Goal: Navigation & Orientation: Find specific page/section

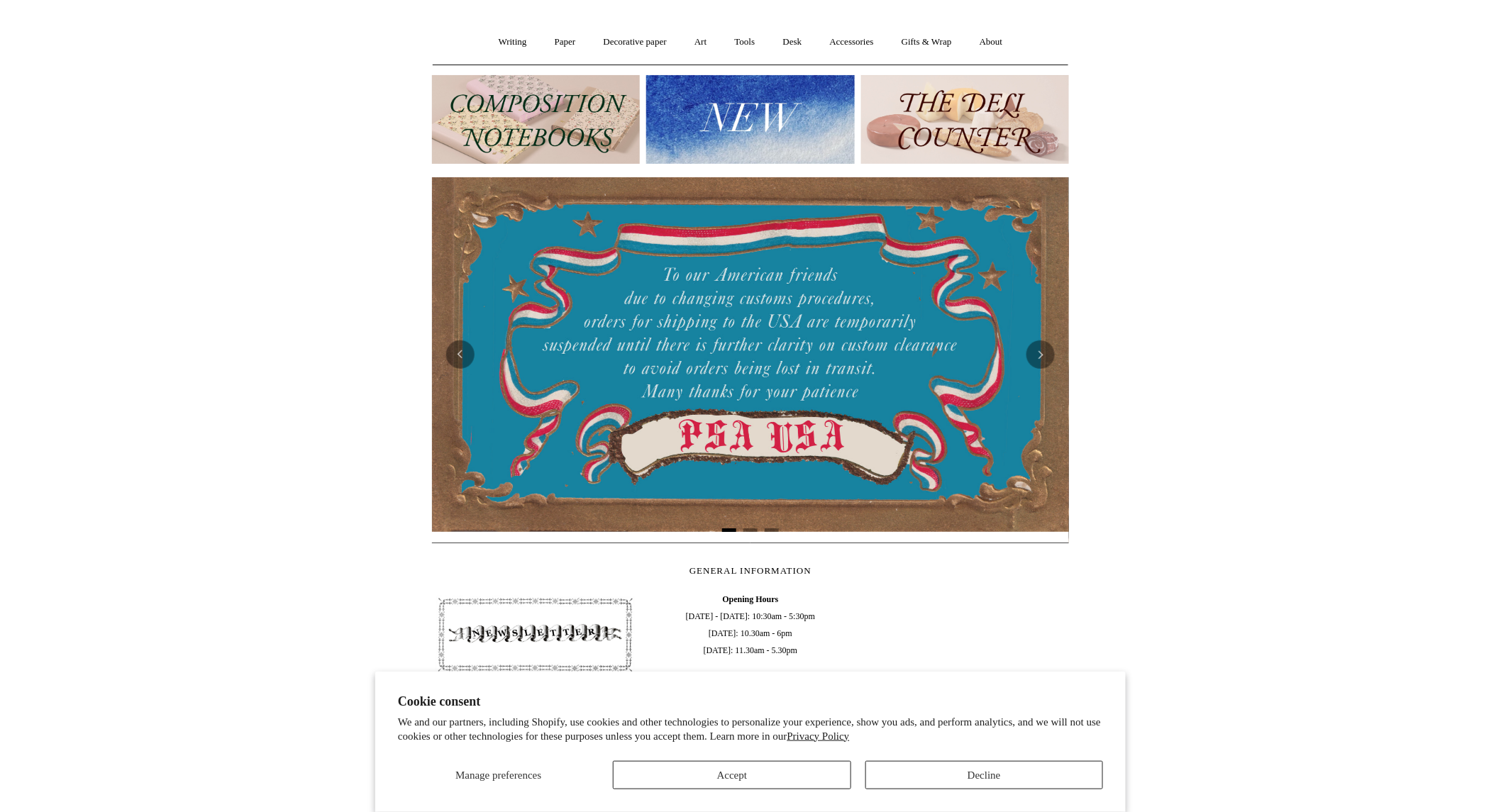
scroll to position [315, 0]
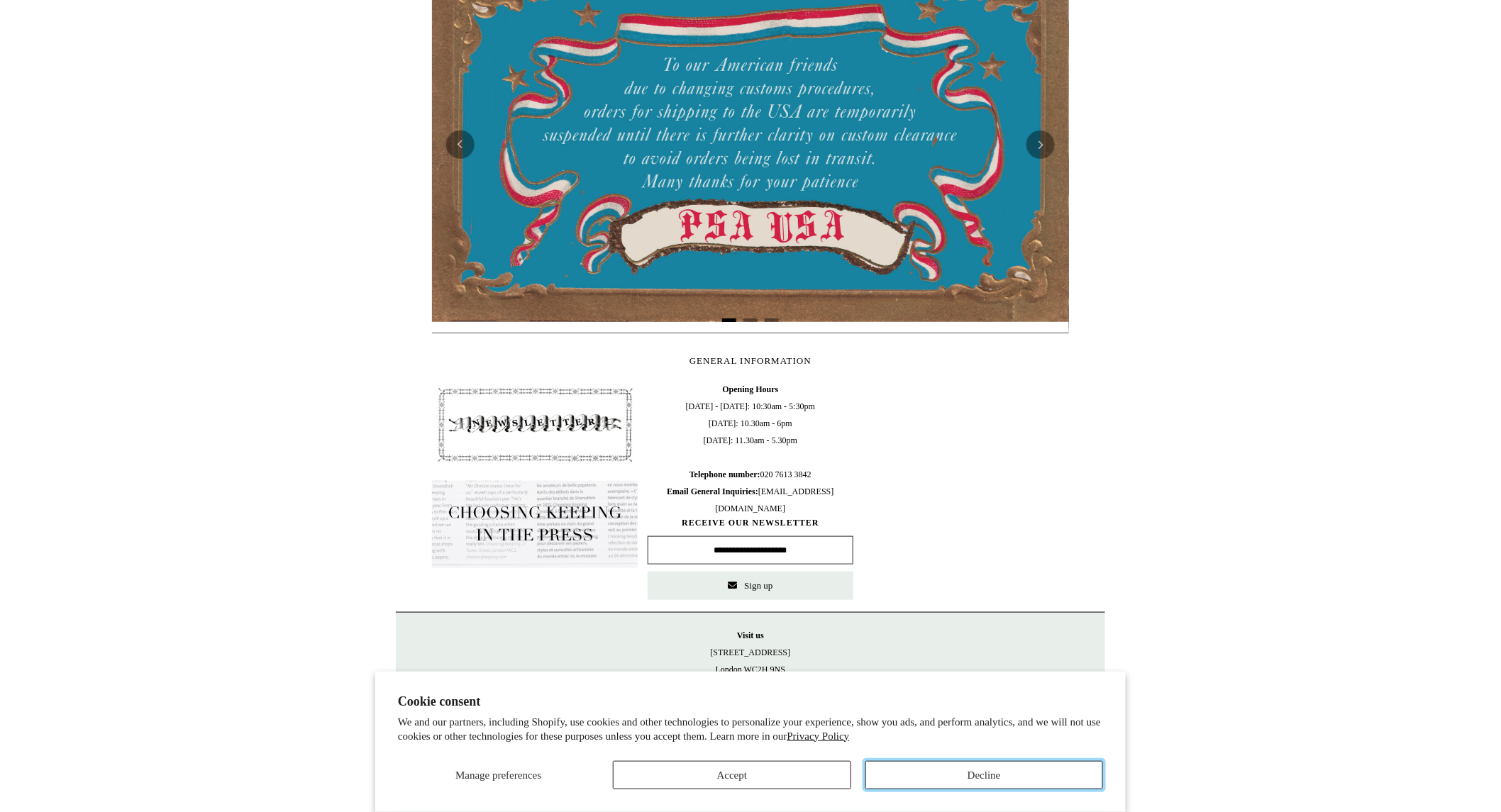
click at [1061, 781] on button "Decline" at bounding box center [984, 774] width 238 height 29
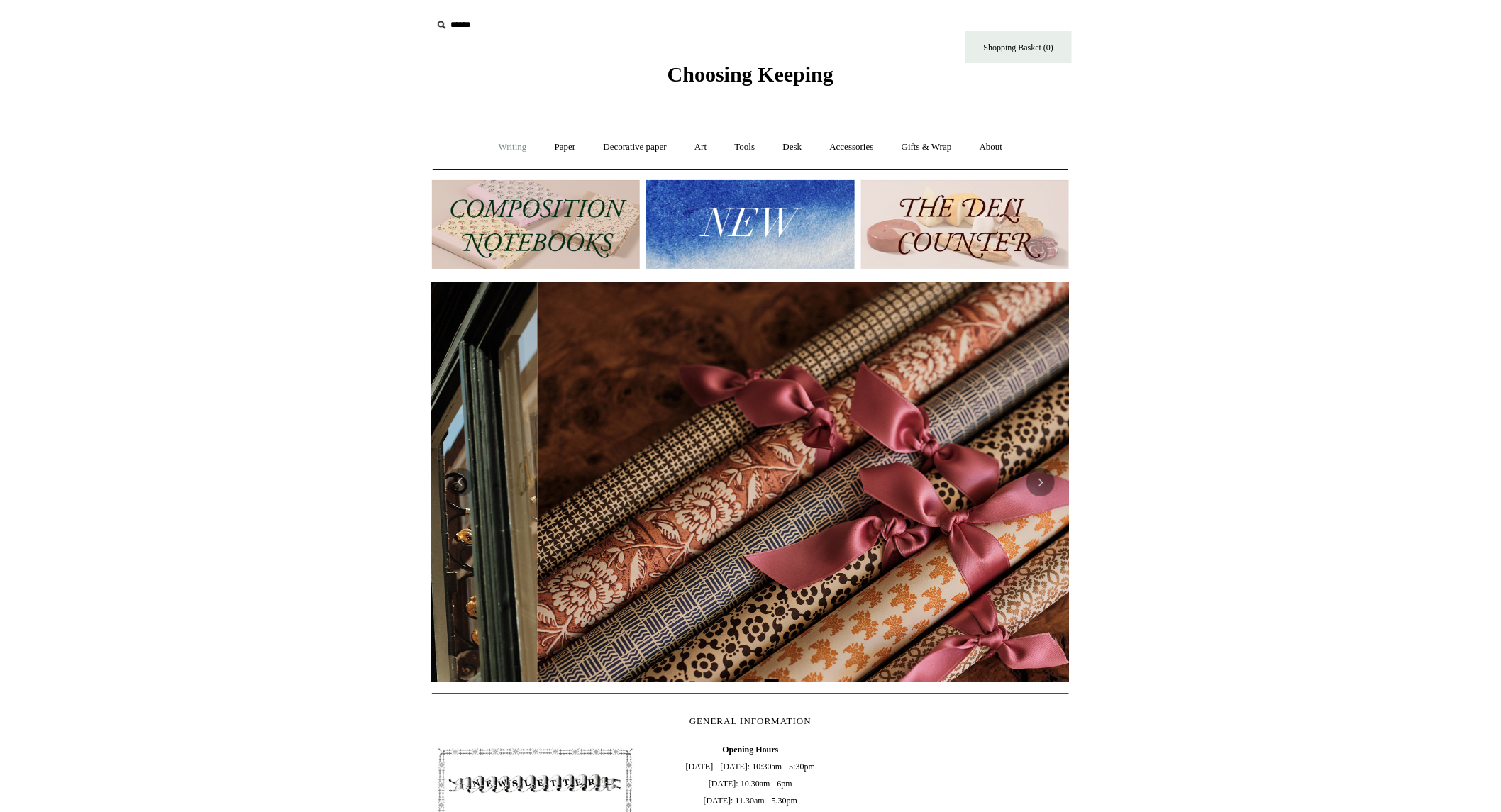
scroll to position [0, 1273]
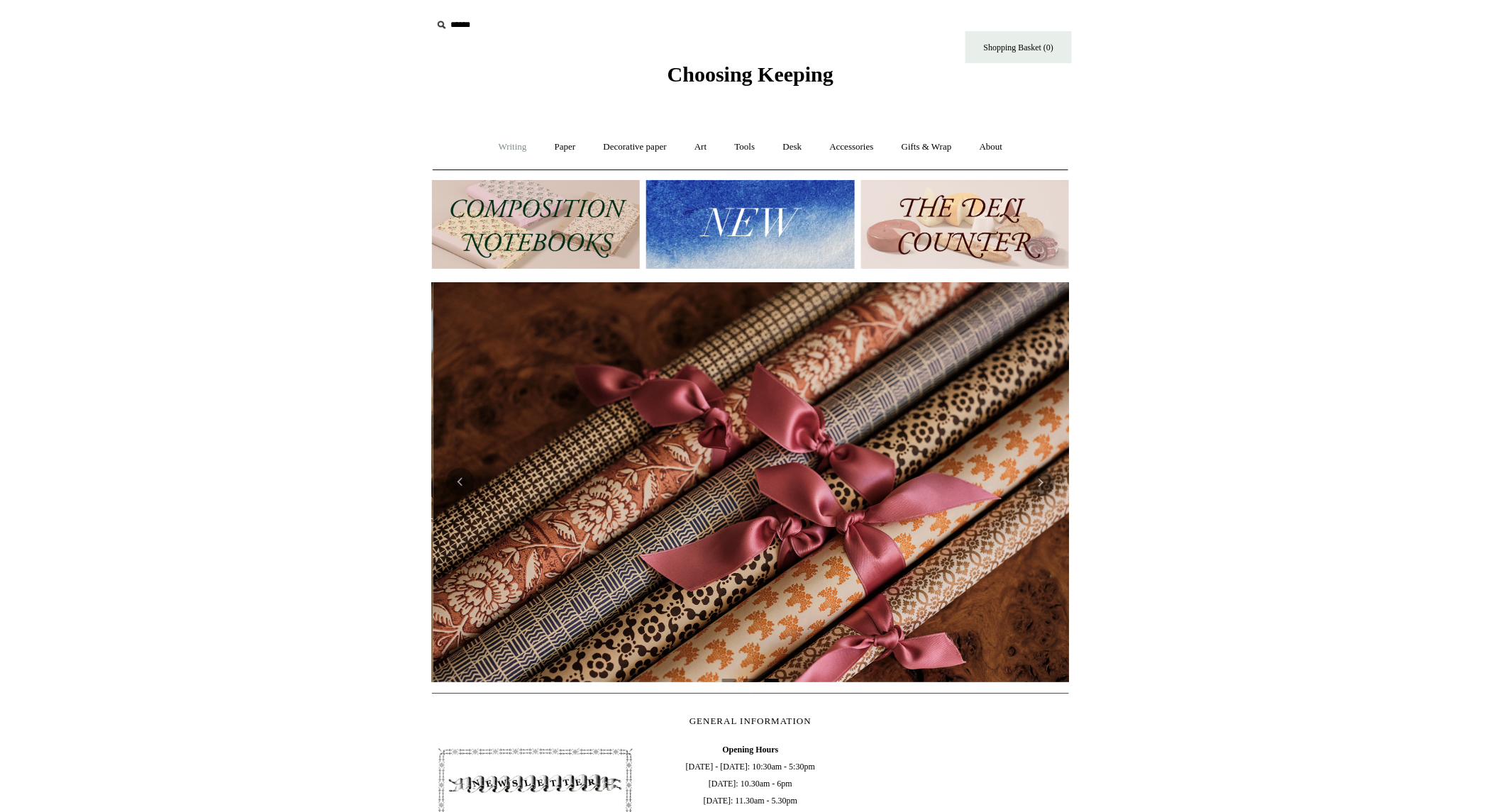
click at [498, 145] on link "Writing +" at bounding box center [513, 147] width 54 height 38
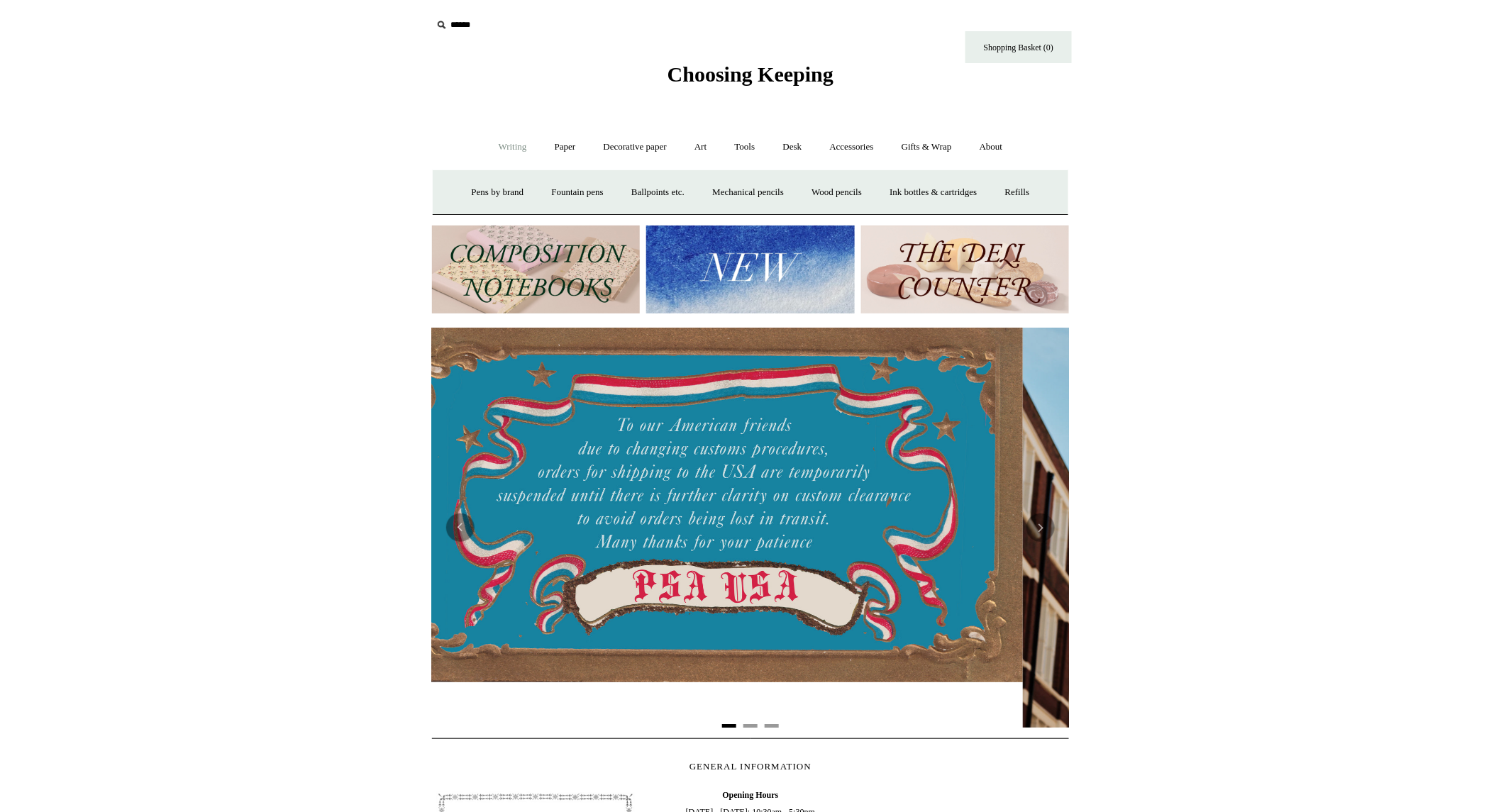
scroll to position [0, 0]
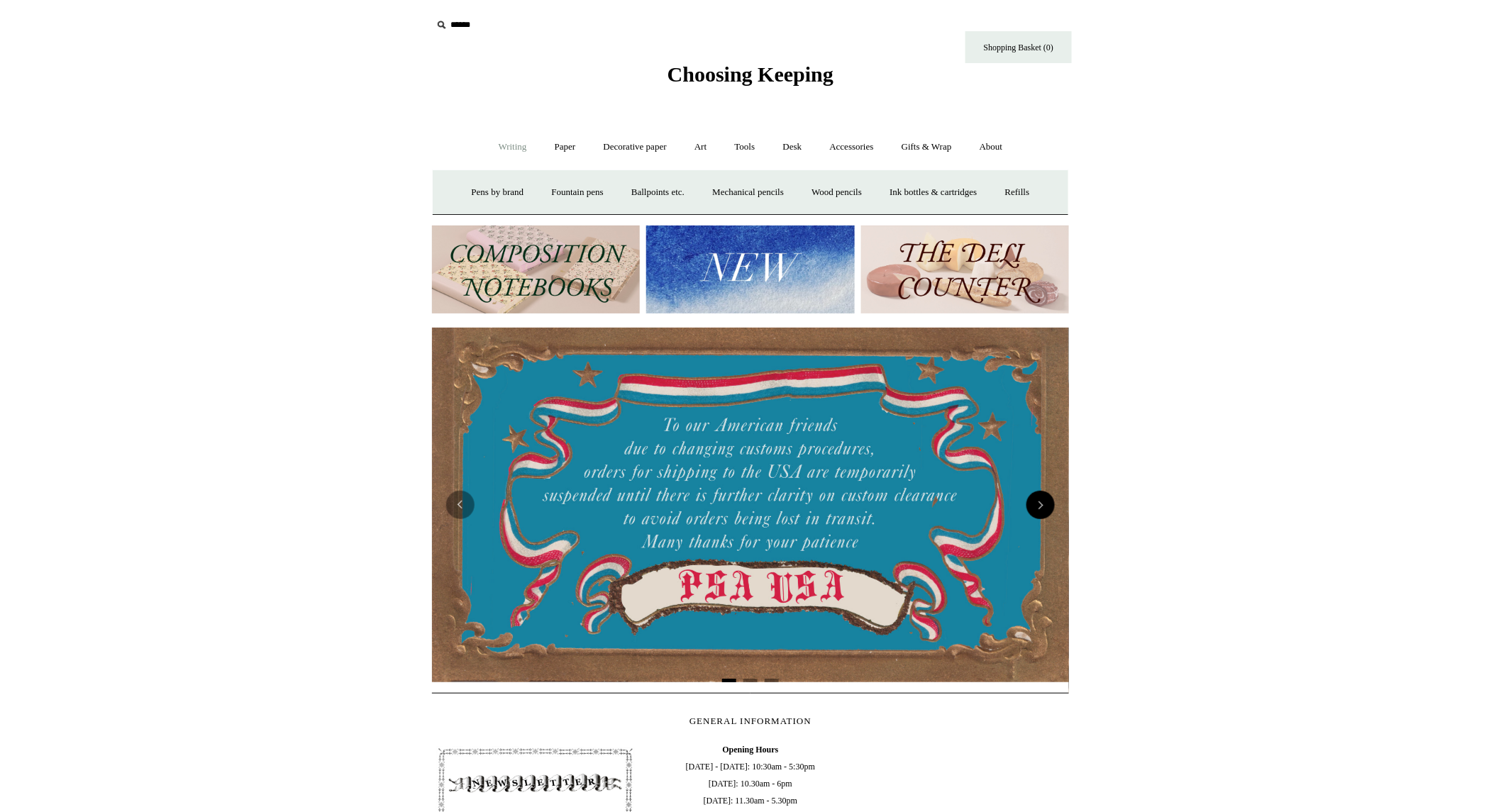
click at [1040, 506] on button "Next" at bounding box center [1040, 505] width 29 height 29
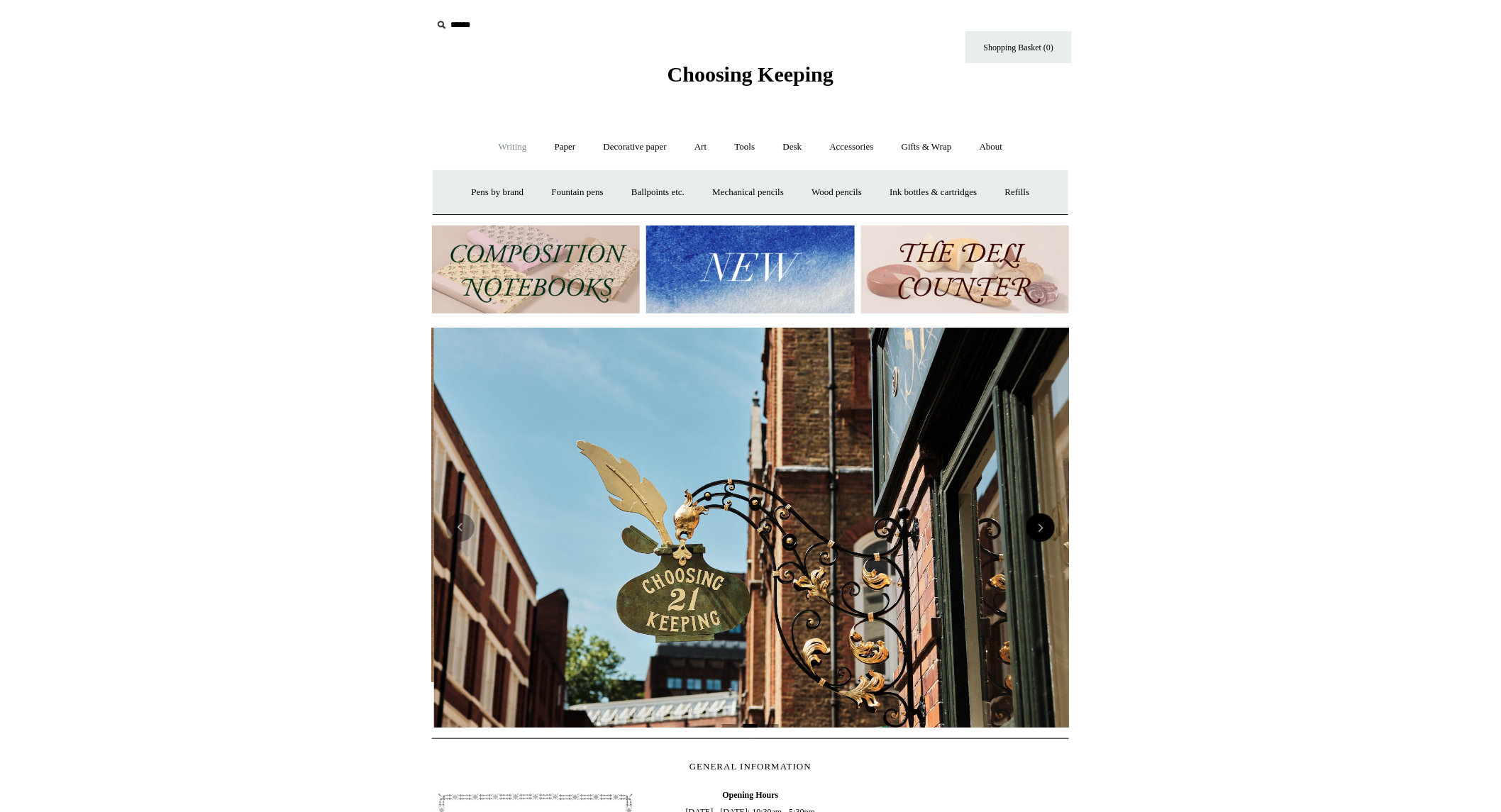
scroll to position [0, 637]
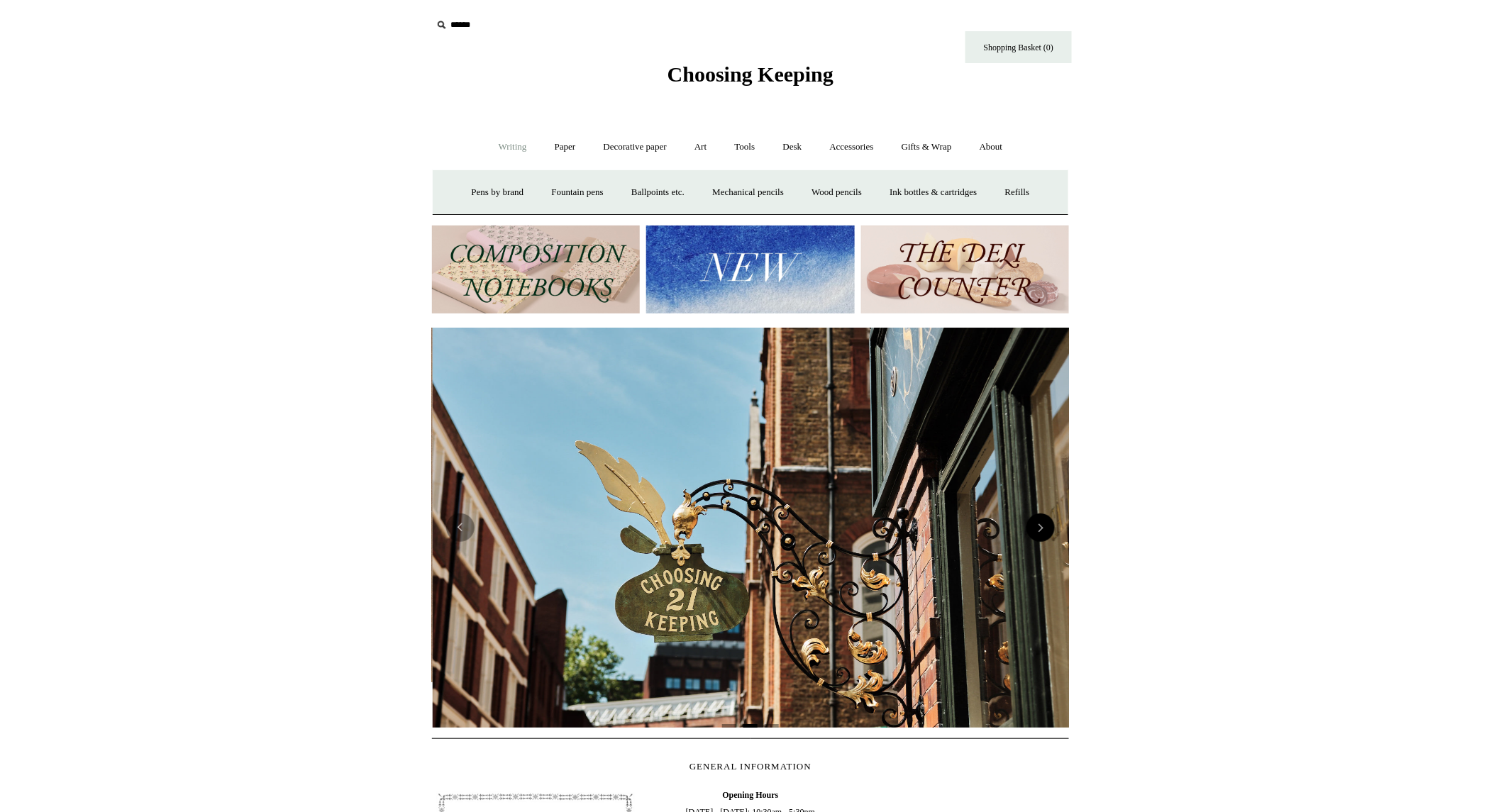
click at [1040, 506] on img at bounding box center [752, 528] width 637 height 400
click at [1054, 548] on img at bounding box center [752, 528] width 637 height 400
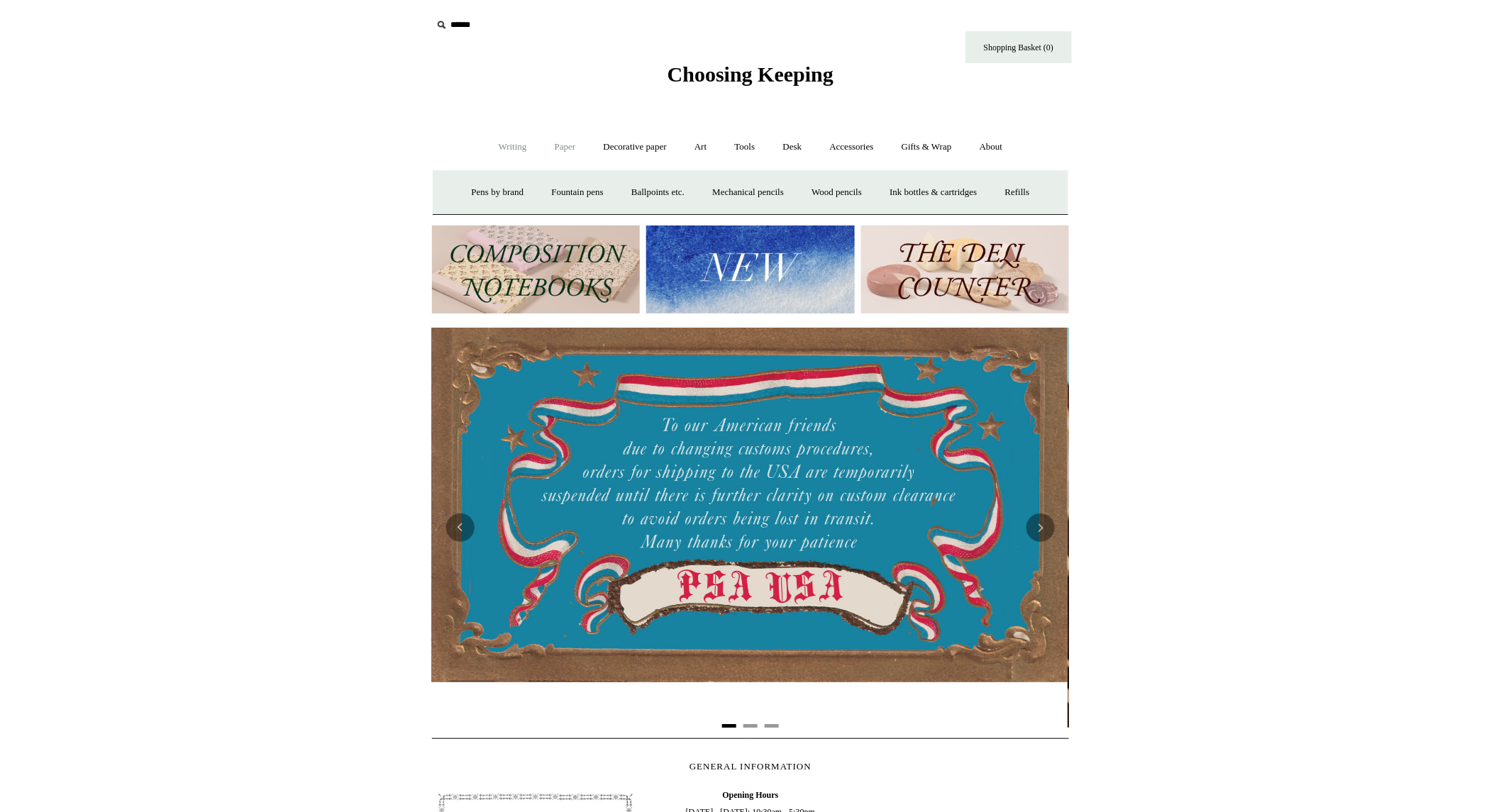
scroll to position [0, 0]
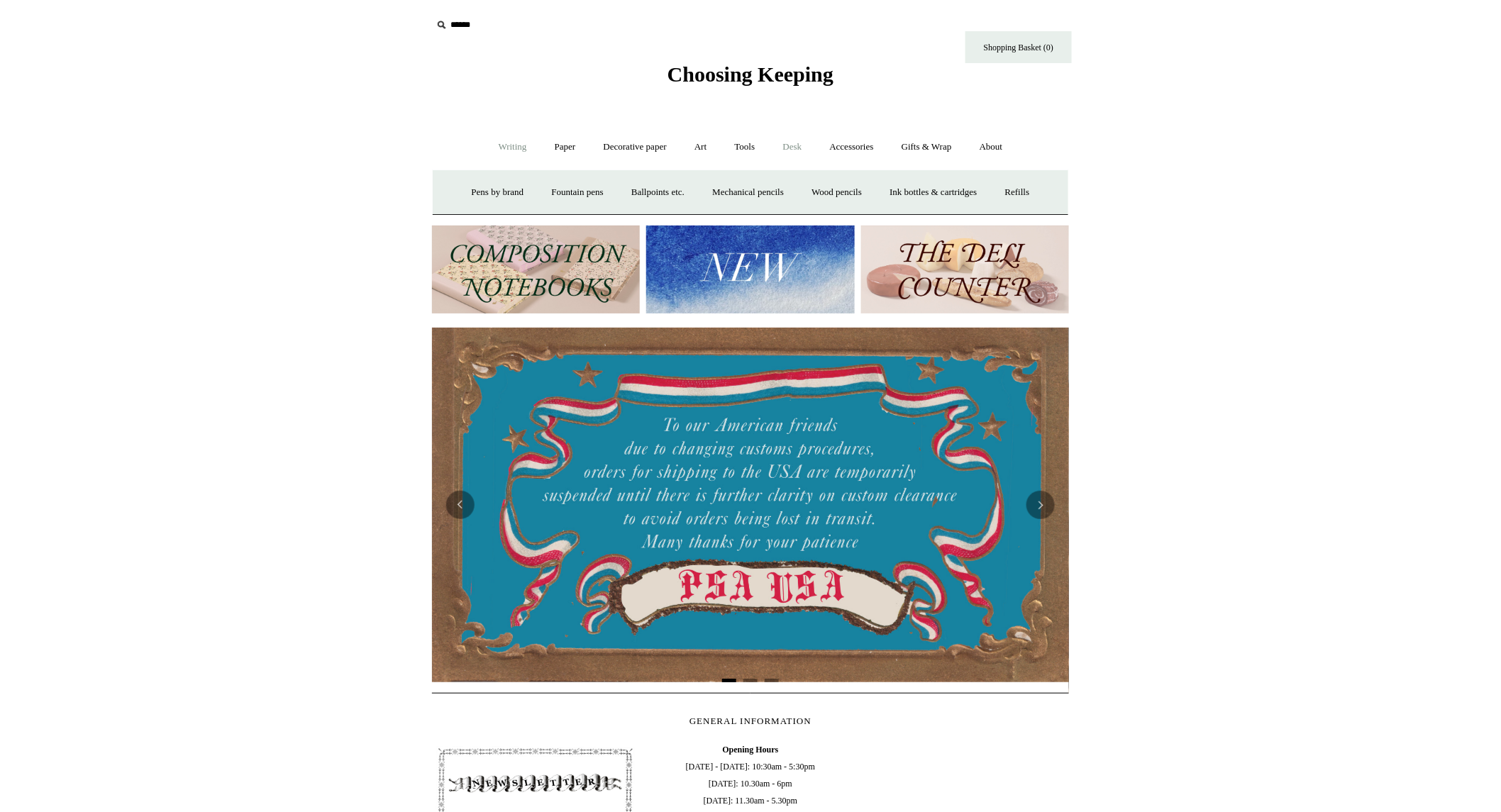
click at [806, 152] on link "Desk +" at bounding box center [793, 147] width 45 height 38
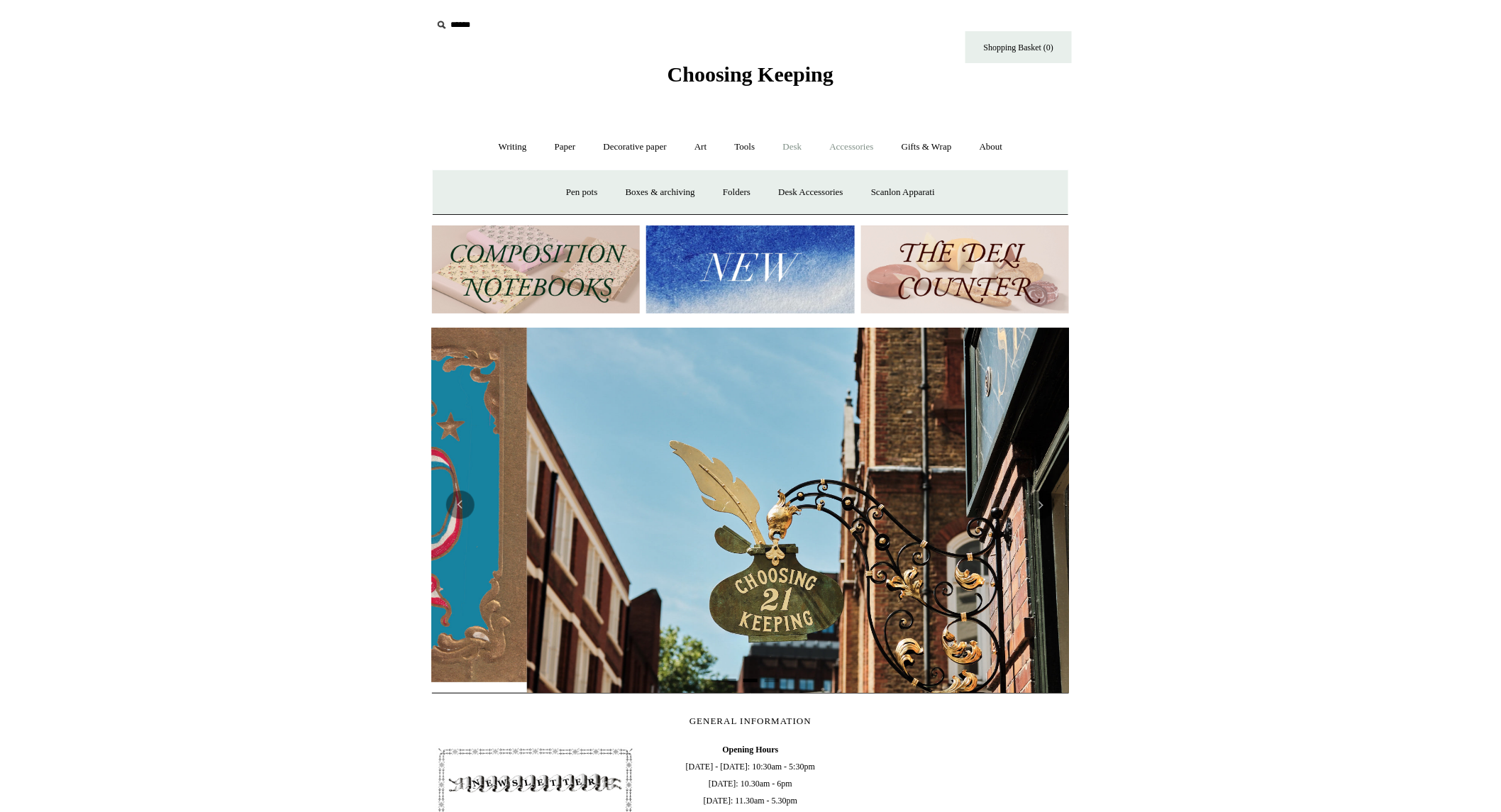
scroll to position [0, 637]
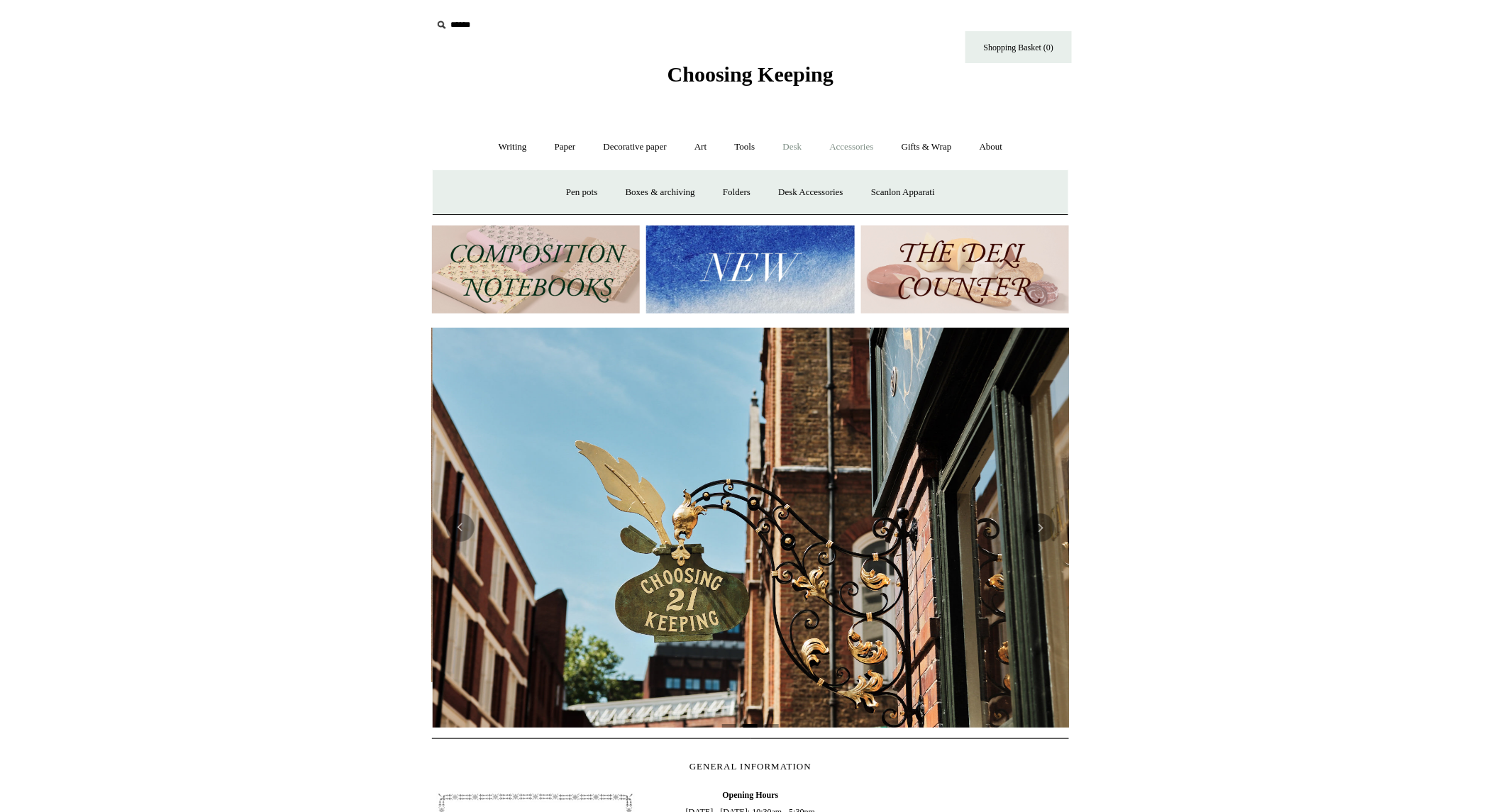
click at [852, 150] on link "Accessories +" at bounding box center [851, 147] width 69 height 38
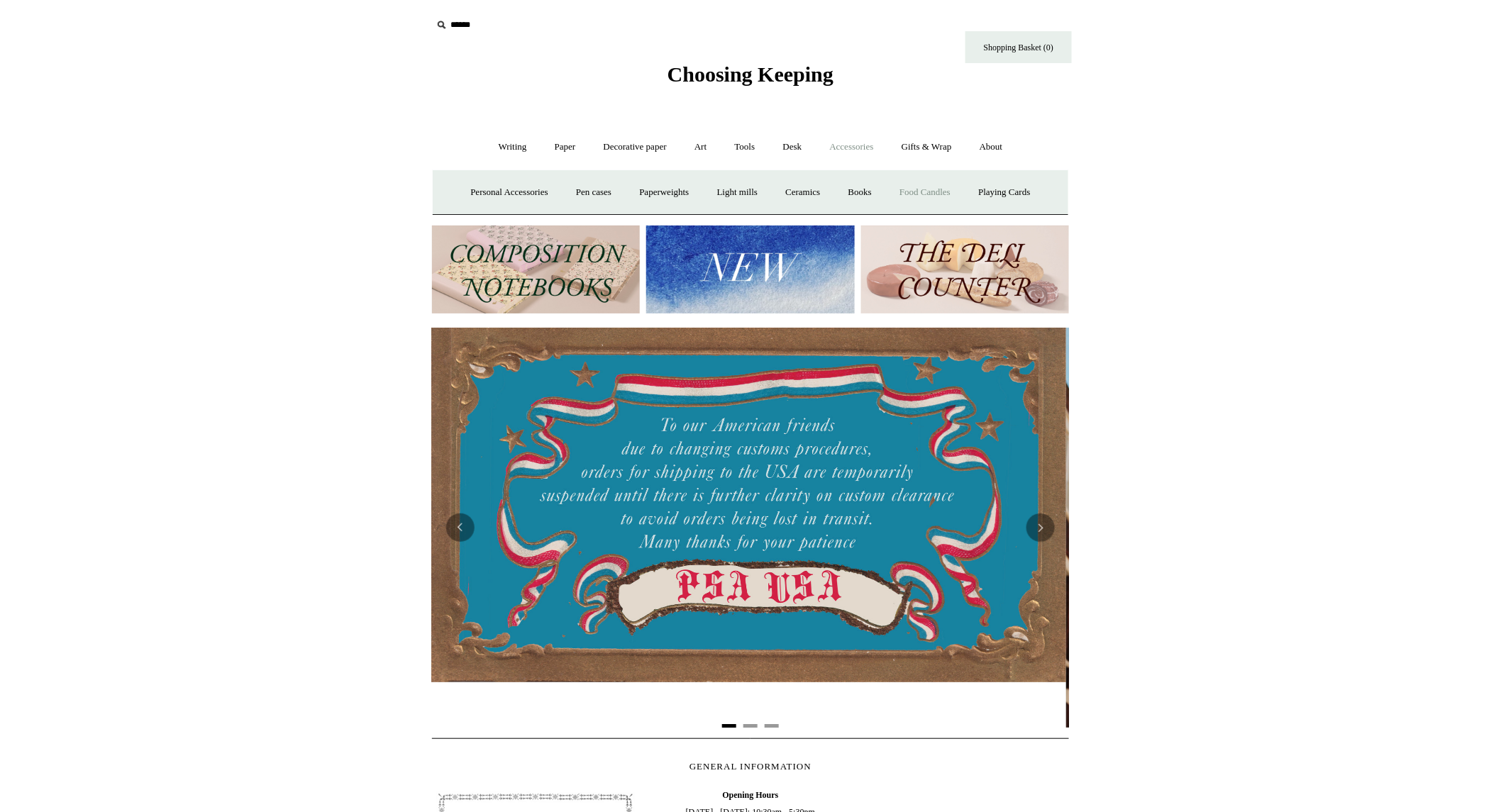
scroll to position [0, 0]
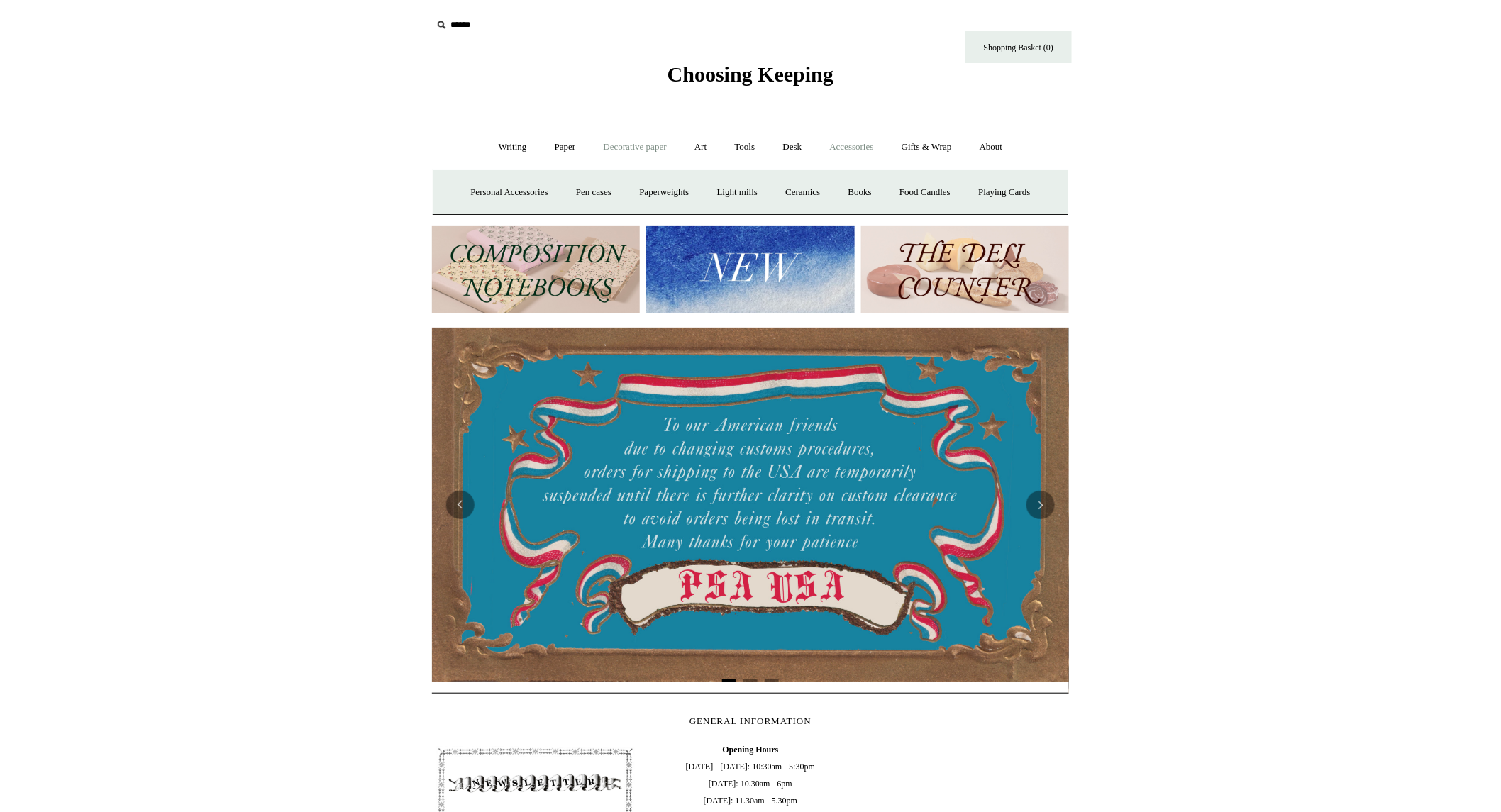
click at [617, 145] on link "Decorative paper +" at bounding box center [635, 147] width 89 height 38
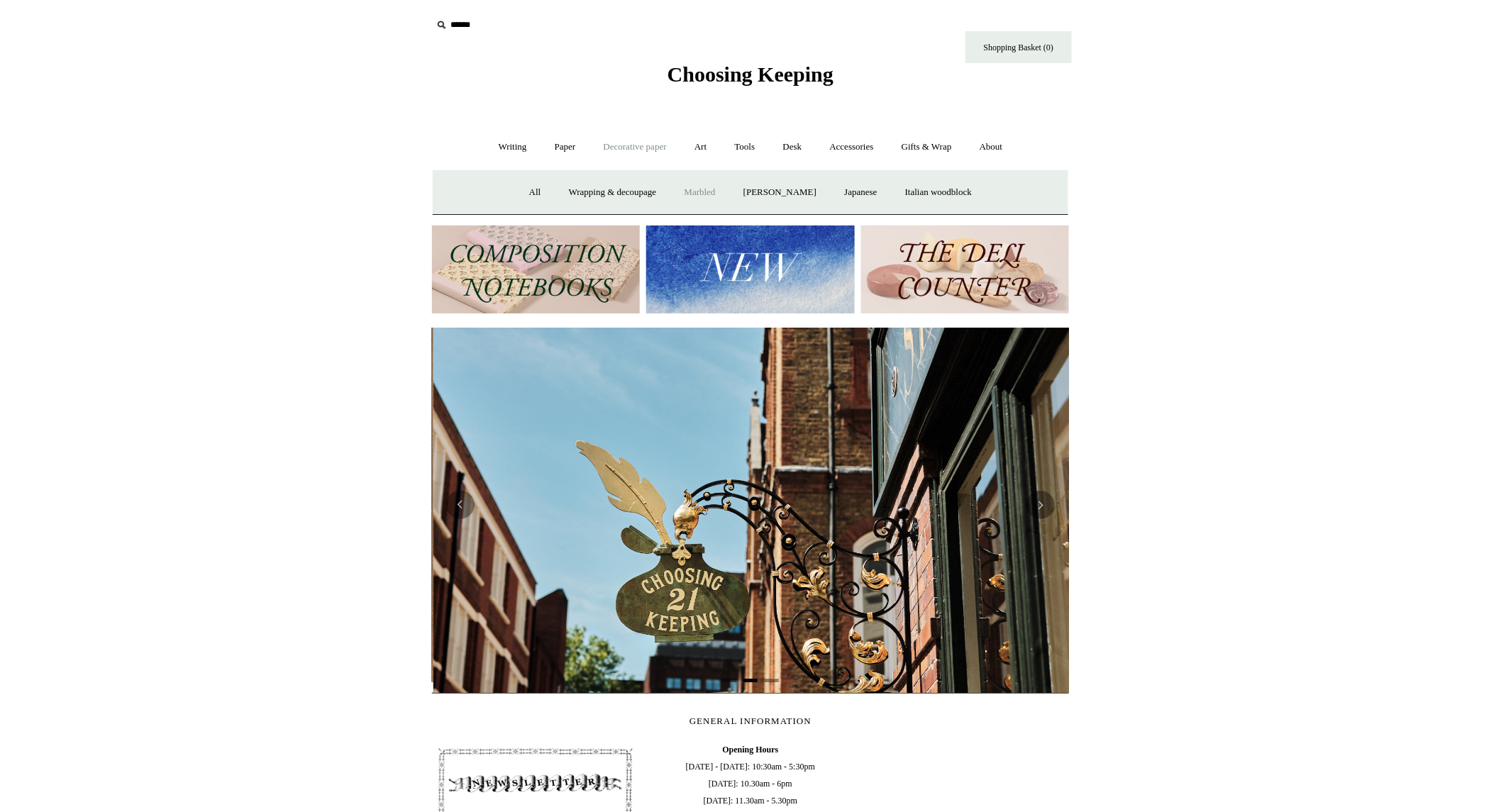
scroll to position [0, 637]
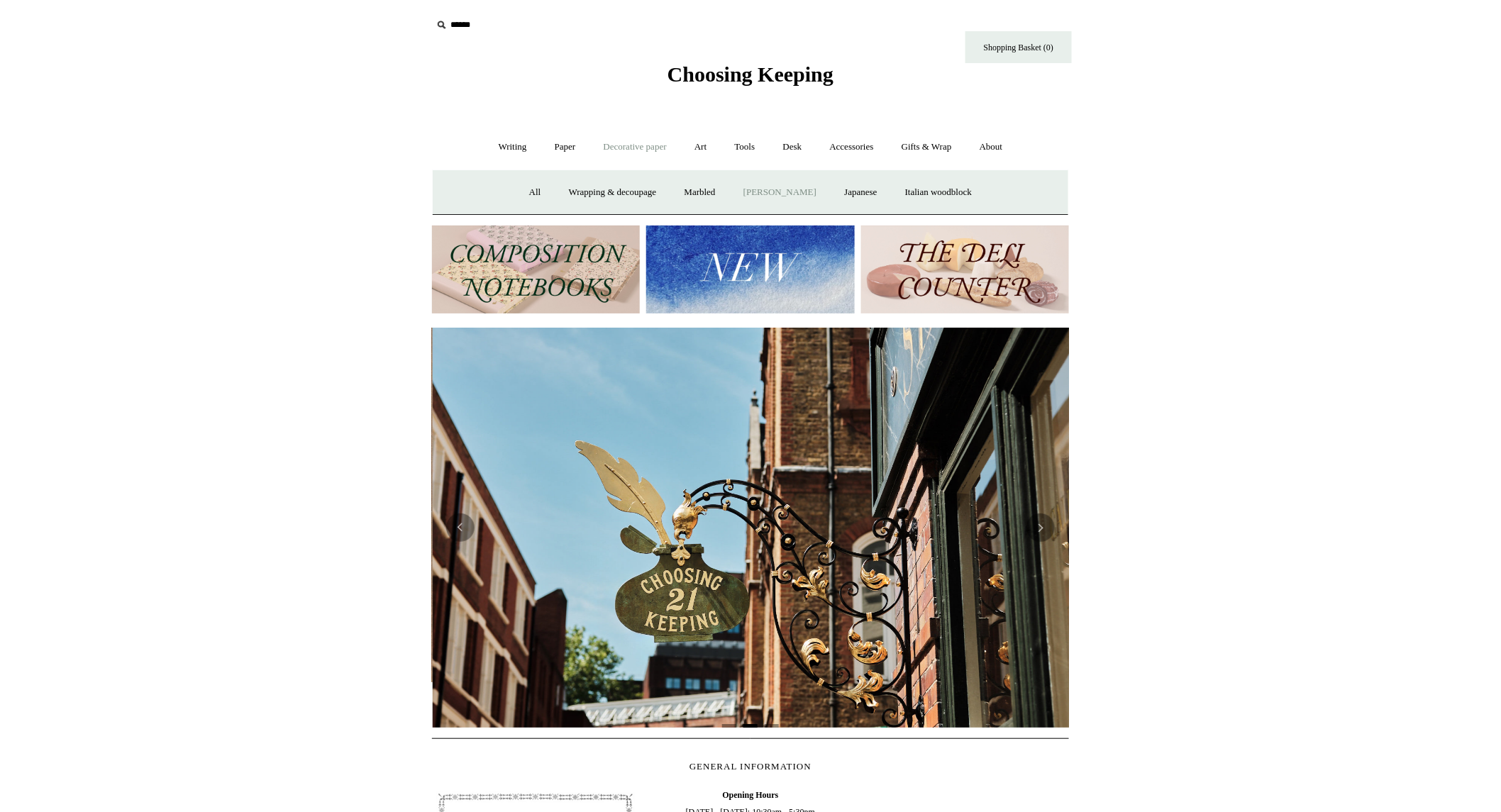
click at [809, 193] on link "[PERSON_NAME]" at bounding box center [780, 193] width 99 height 38
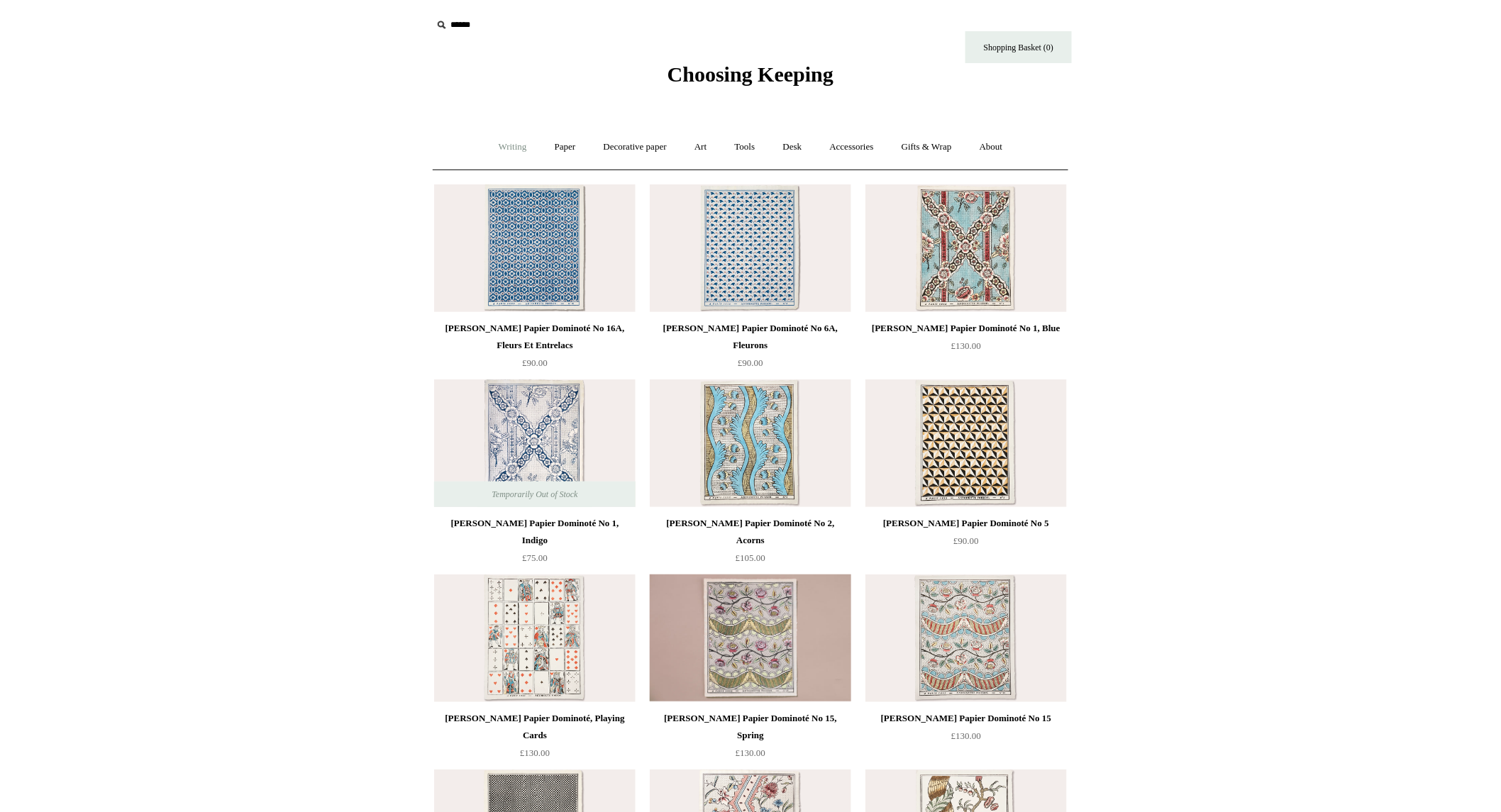
click at [487, 148] on link "Writing +" at bounding box center [513, 147] width 54 height 38
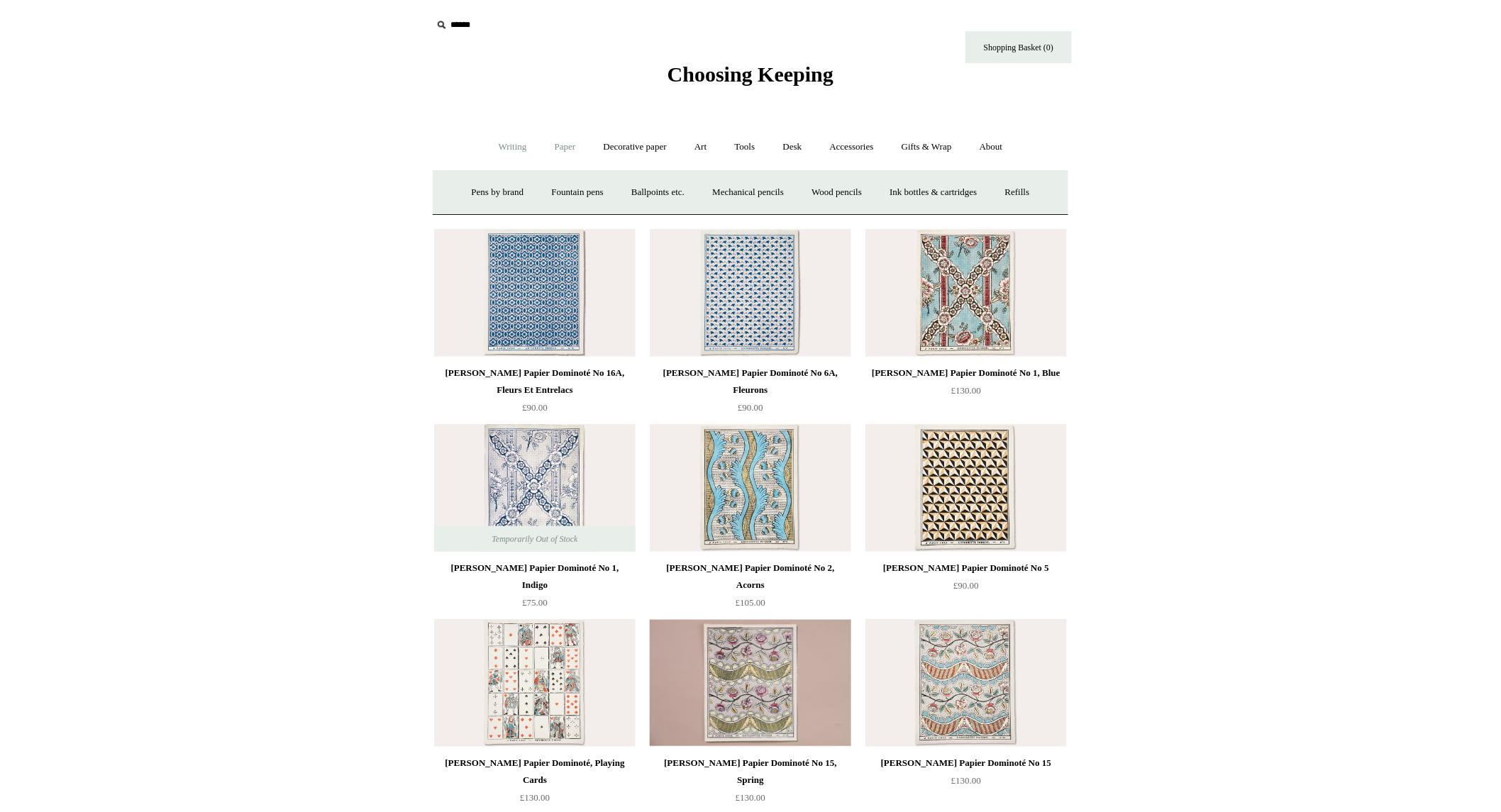
click at [549, 142] on link "Paper +" at bounding box center [565, 147] width 47 height 38
click at [806, 201] on link "Greeting cards +" at bounding box center [807, 193] width 79 height 38
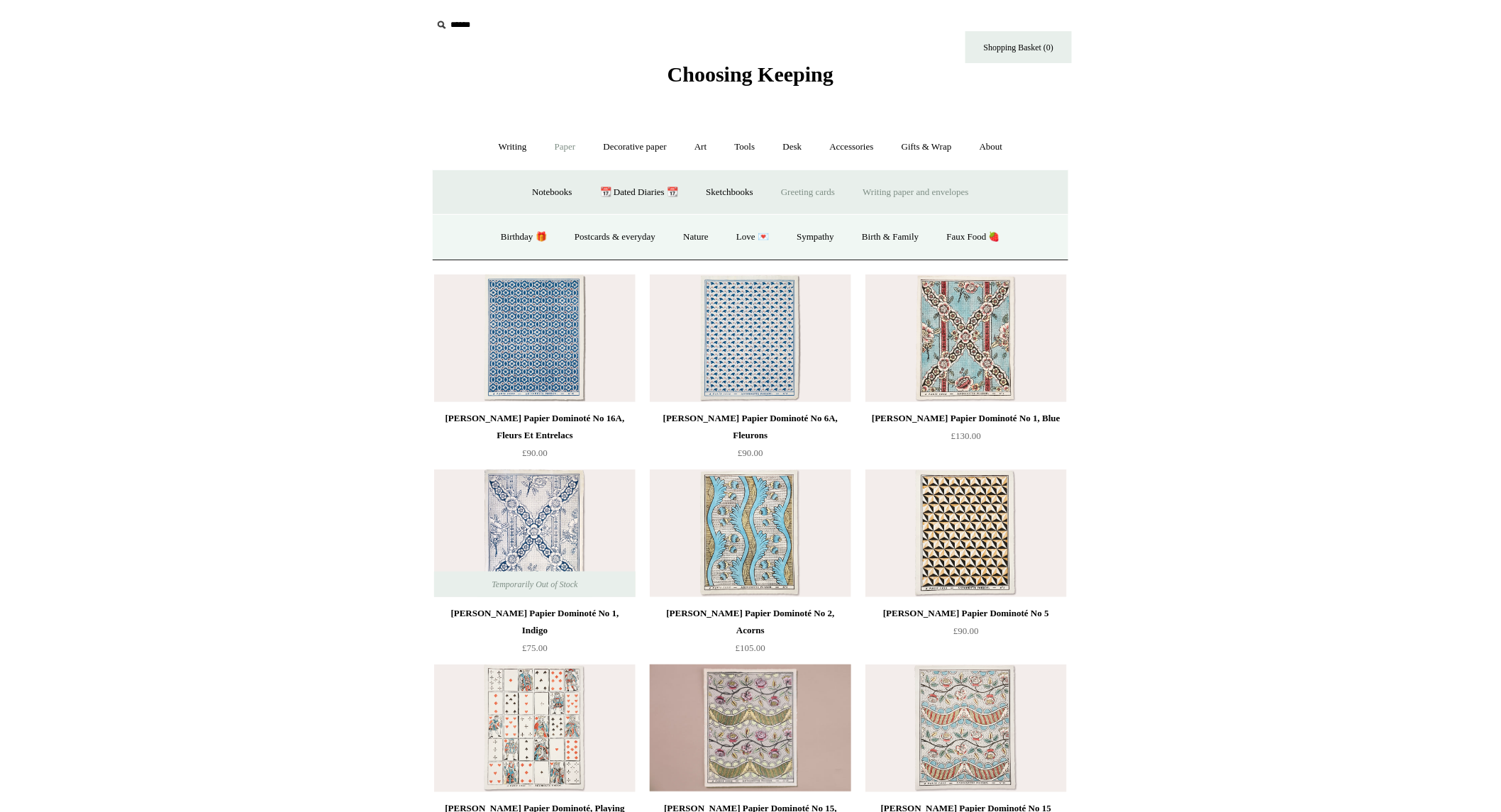
click at [906, 195] on link "Writing paper and envelopes +" at bounding box center [916, 193] width 132 height 38
click at [677, 243] on link "Writing paper" at bounding box center [661, 237] width 77 height 38
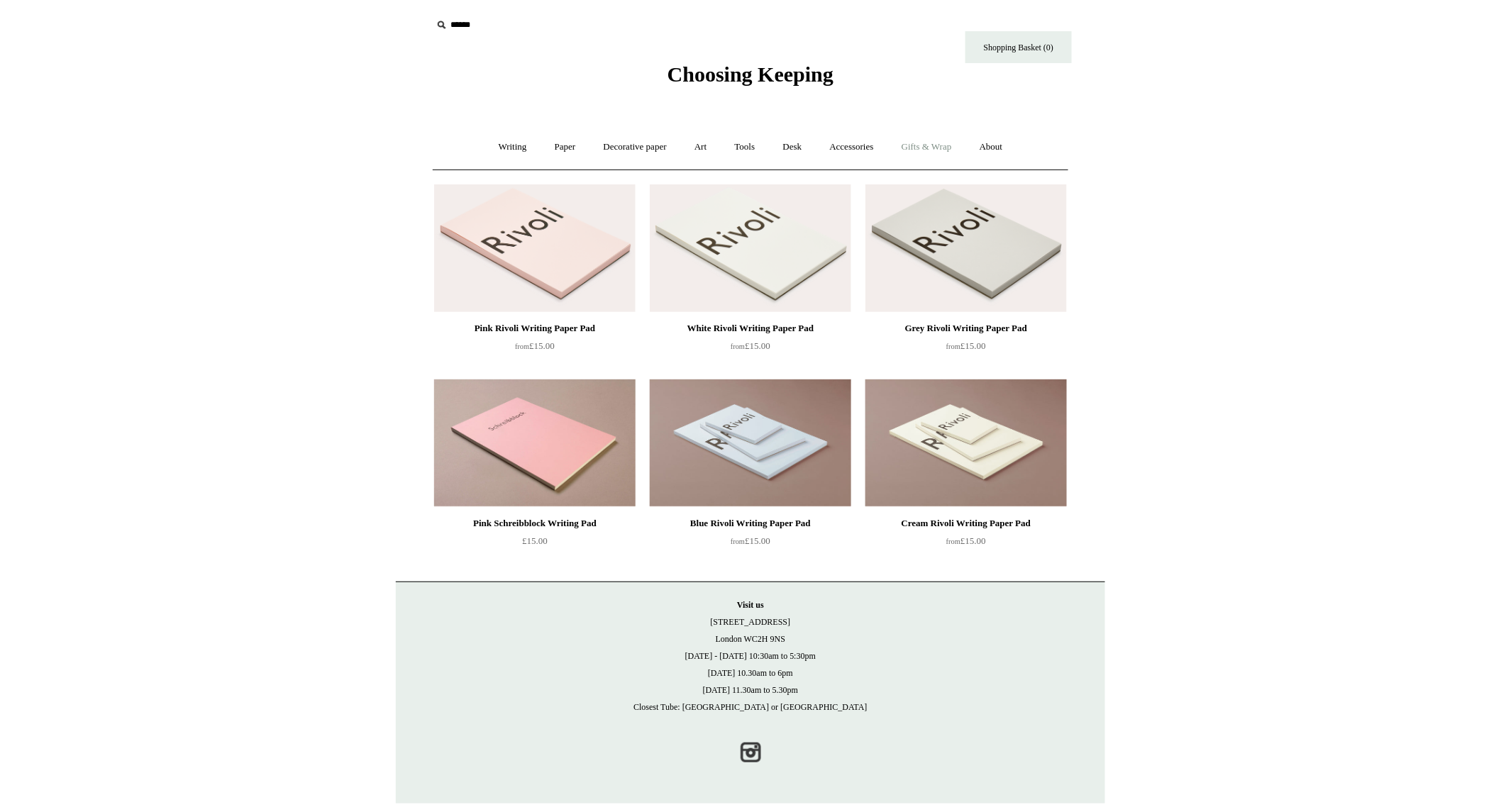
click at [954, 152] on link "Gifts & Wrap +" at bounding box center [927, 147] width 76 height 38
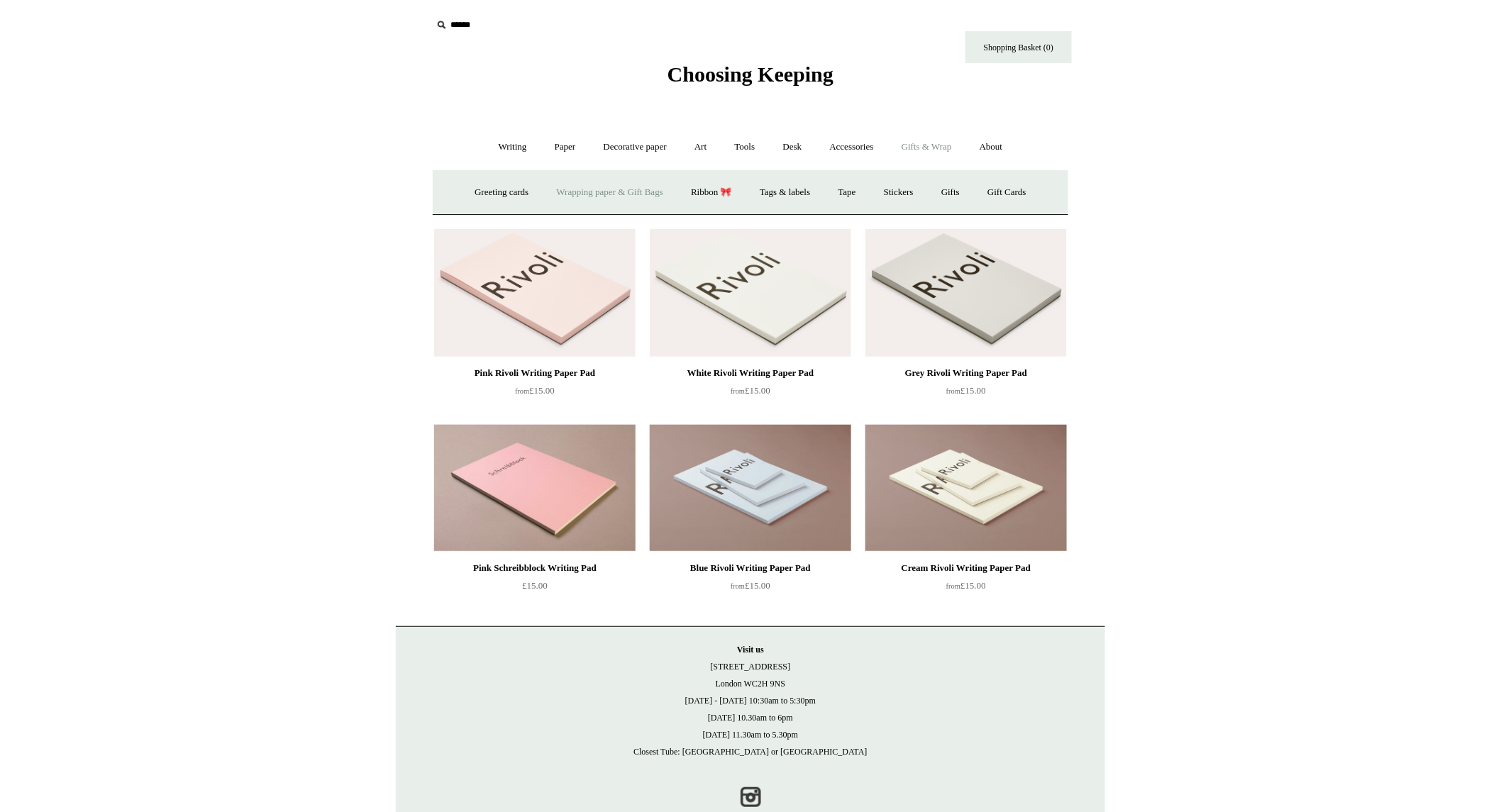
click at [629, 190] on link "Wrapping paper & Gift Bags" at bounding box center [610, 193] width 132 height 38
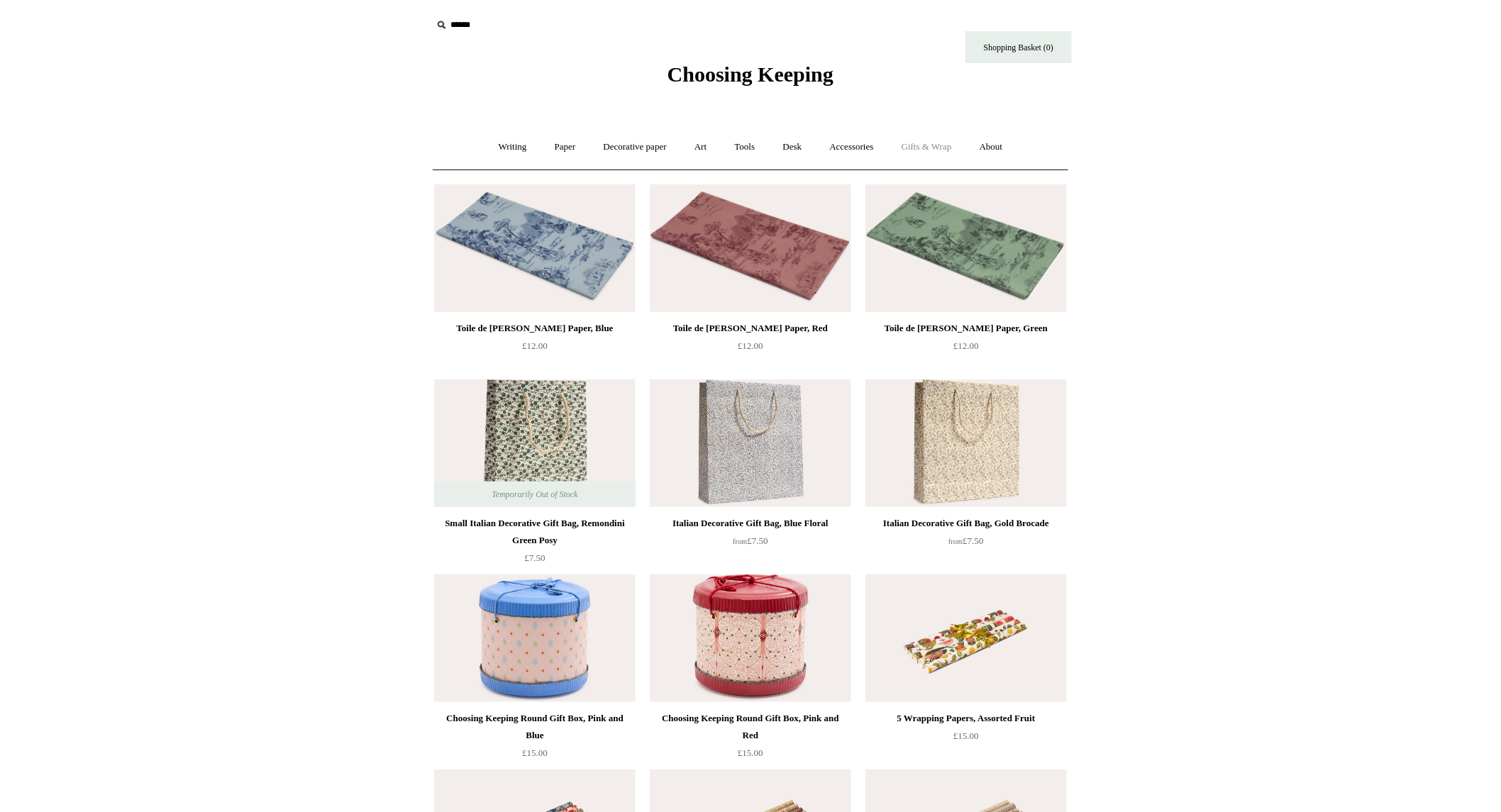
click at [945, 143] on link "Gifts & Wrap +" at bounding box center [927, 147] width 76 height 38
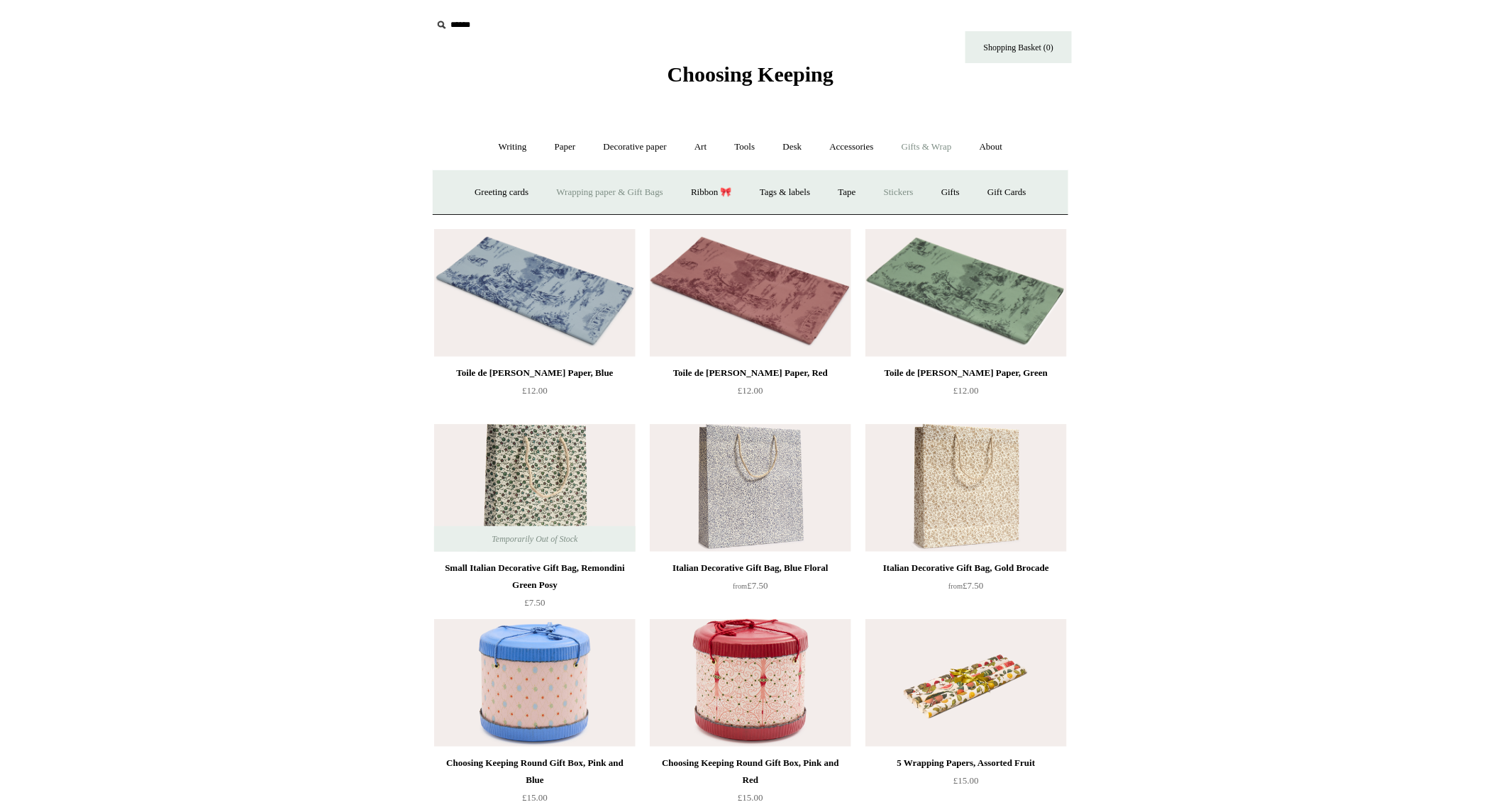
click at [916, 189] on link "Stickers" at bounding box center [899, 193] width 56 height 38
